Goal: Transaction & Acquisition: Purchase product/service

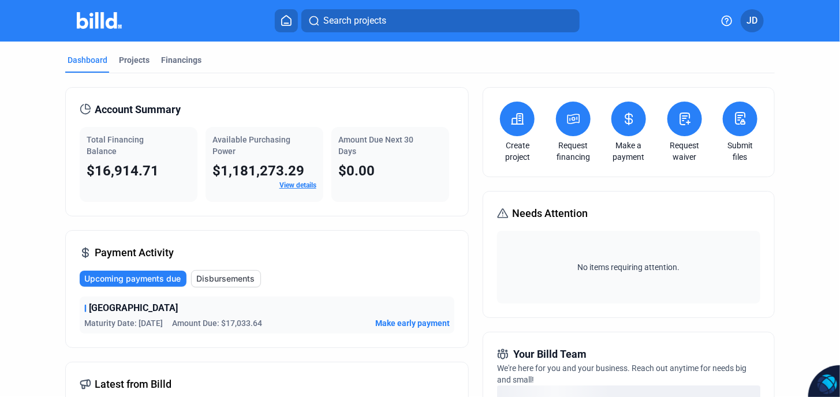
click at [571, 121] on icon at bounding box center [574, 119] width 14 height 14
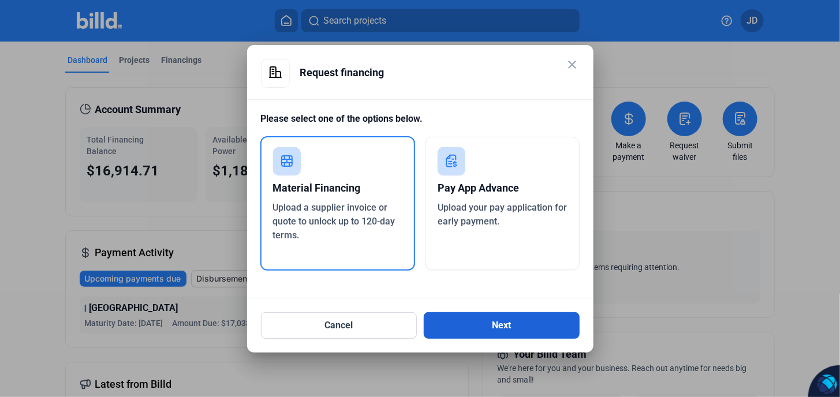
click at [497, 329] on button "Next" at bounding box center [502, 325] width 156 height 27
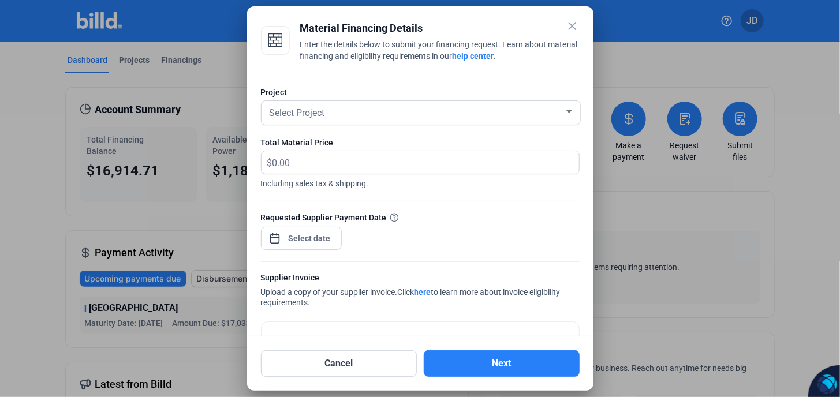
click at [572, 26] on mat-icon "close" at bounding box center [573, 26] width 14 height 14
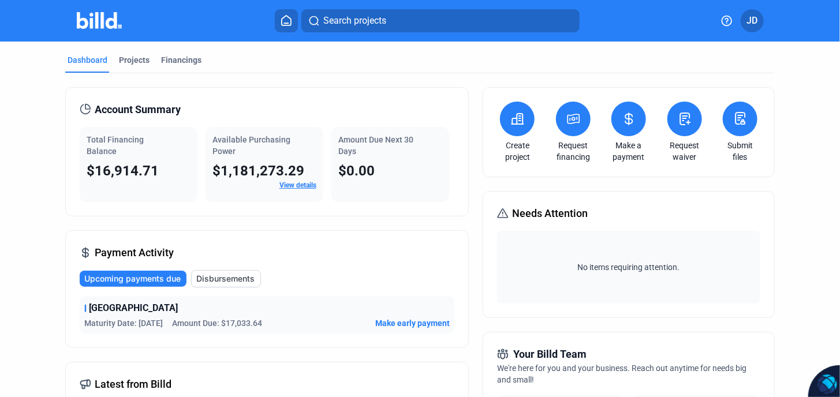
click at [576, 126] on button at bounding box center [573, 119] width 35 height 35
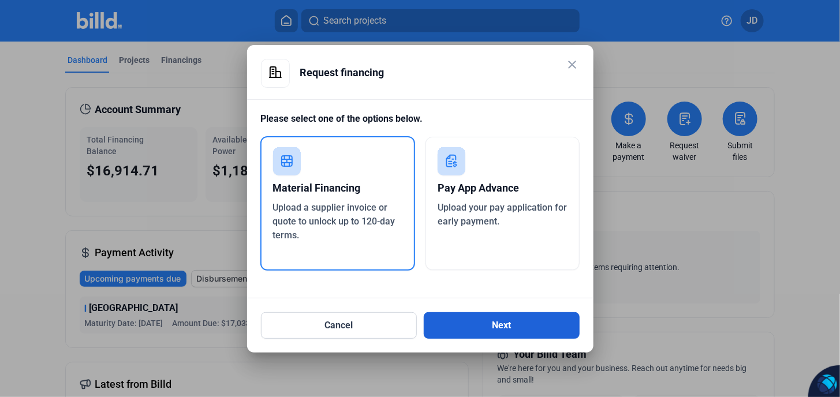
click at [506, 326] on button "Next" at bounding box center [502, 325] width 156 height 27
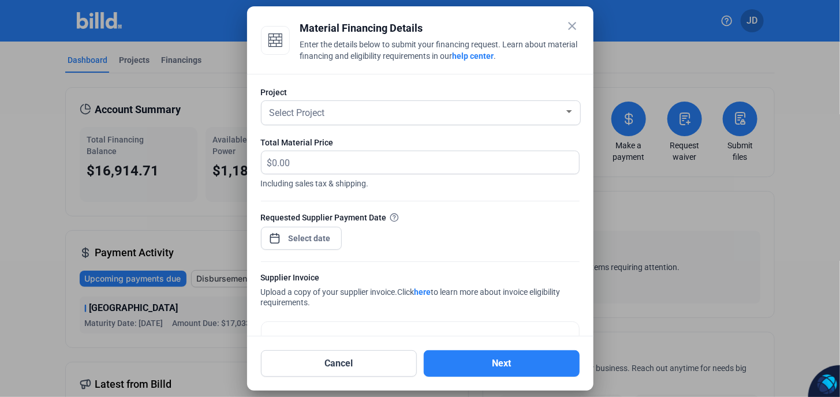
click at [571, 25] on mat-icon "close" at bounding box center [573, 26] width 14 height 14
